Goal: Find specific page/section: Find specific page/section

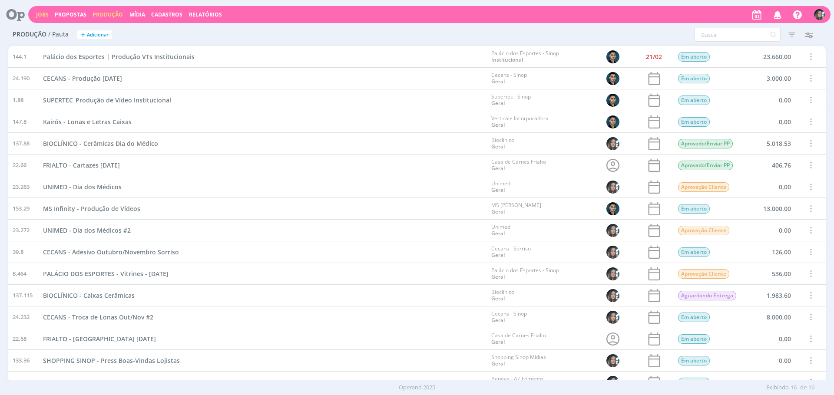
click at [40, 13] on link "Jobs" at bounding box center [42, 14] width 13 height 7
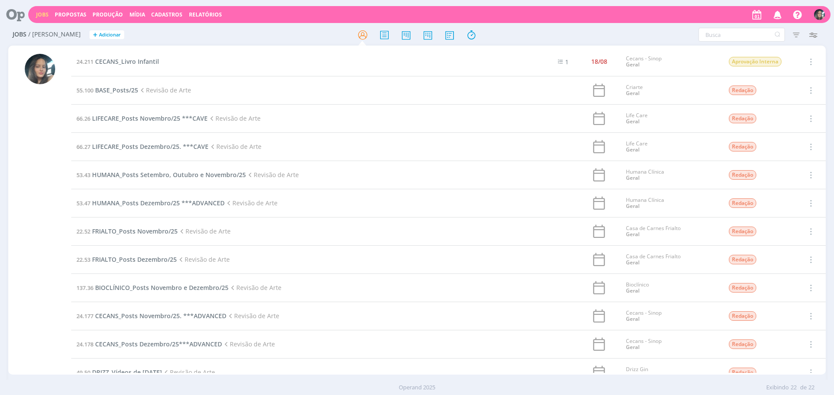
click at [65, 11] on span "Propostas" at bounding box center [71, 14] width 32 height 7
click at [66, 24] on link "Propostas Comerciais" at bounding box center [72, 29] width 73 height 13
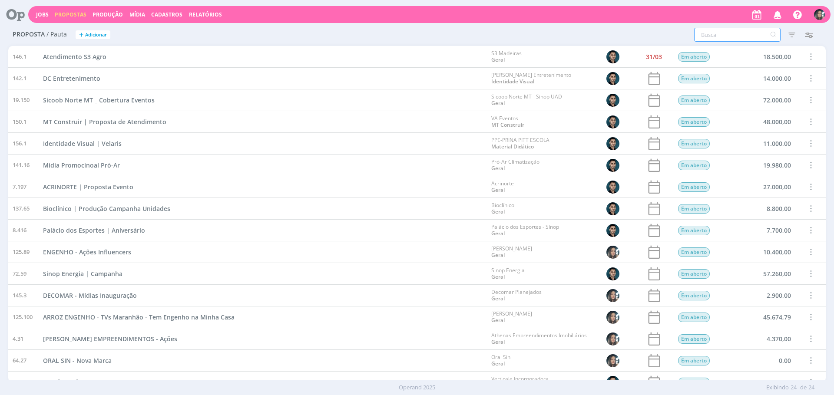
click at [715, 33] on input "text" at bounding box center [737, 35] width 86 height 14
